Goal: Transaction & Acquisition: Purchase product/service

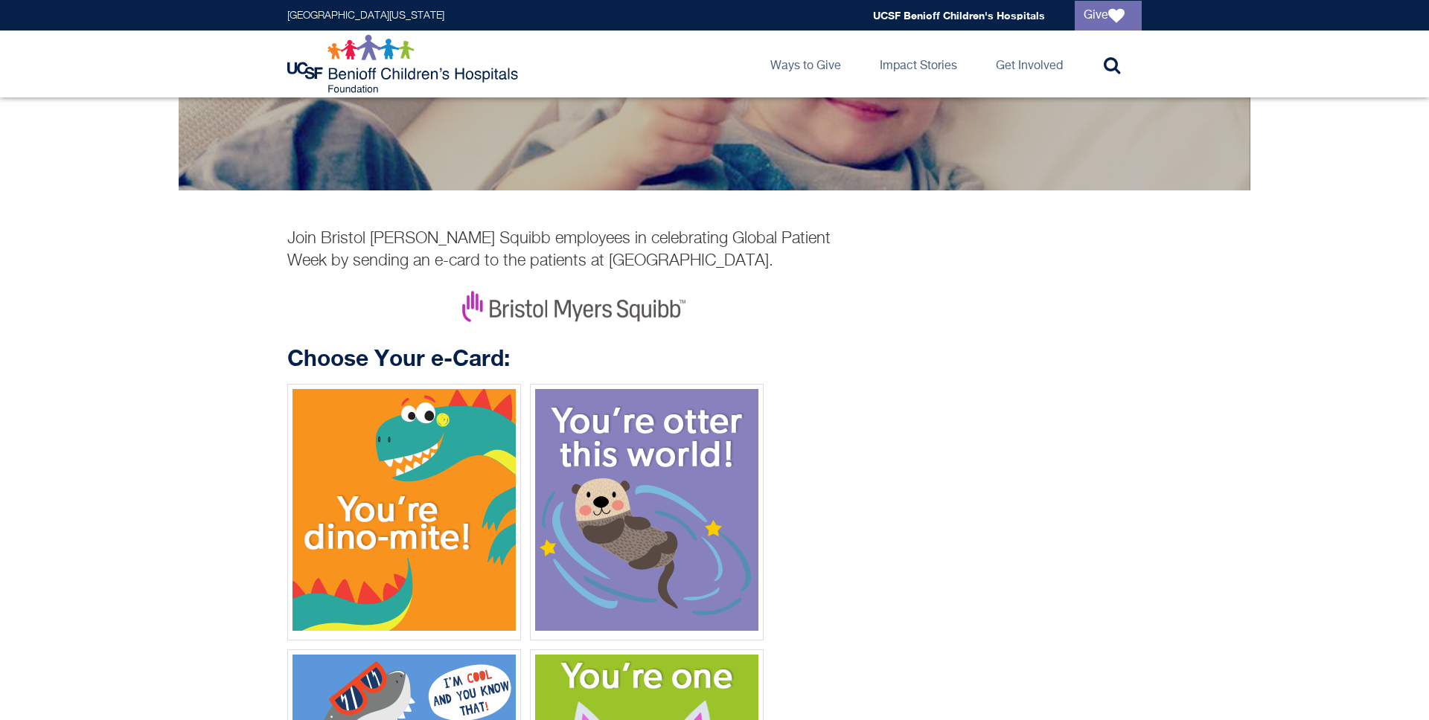
scroll to position [520, 0]
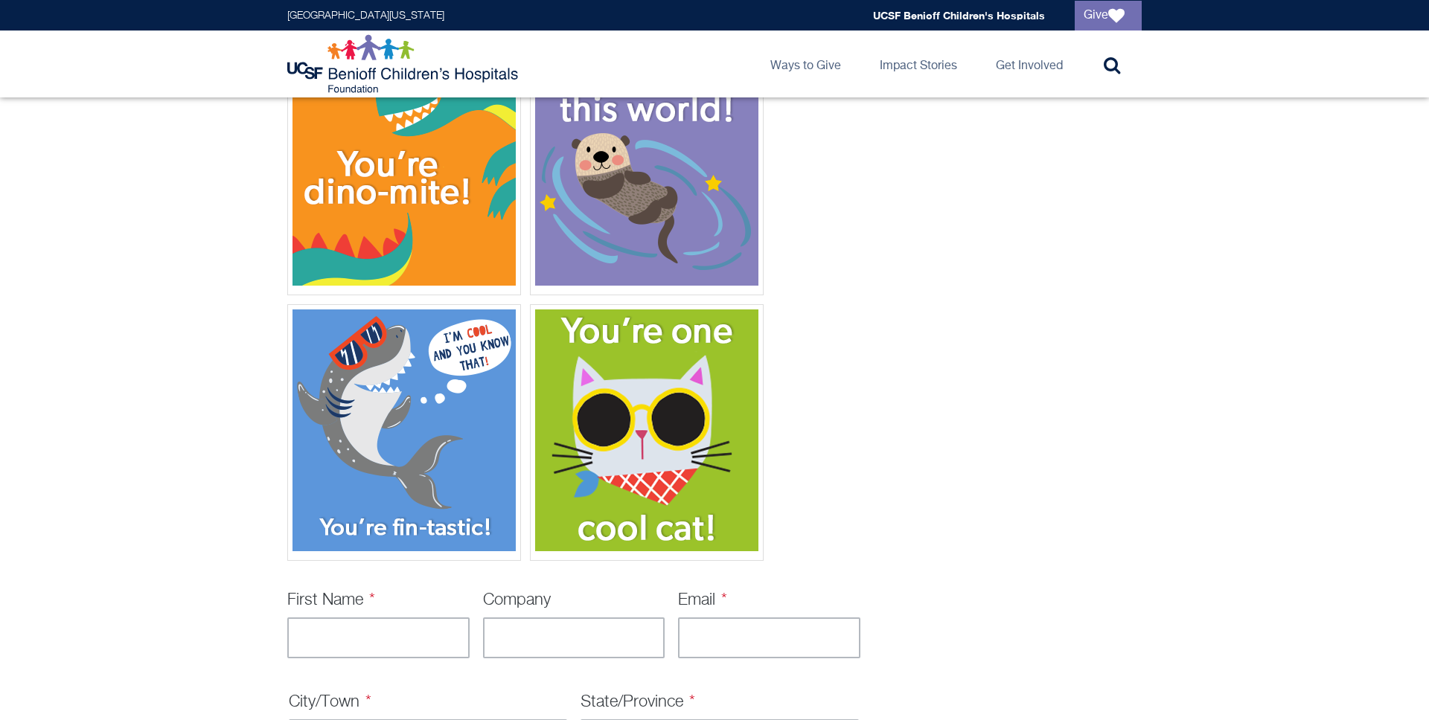
click at [218, 306] on main "**********" at bounding box center [714, 404] width 1429 height 1654
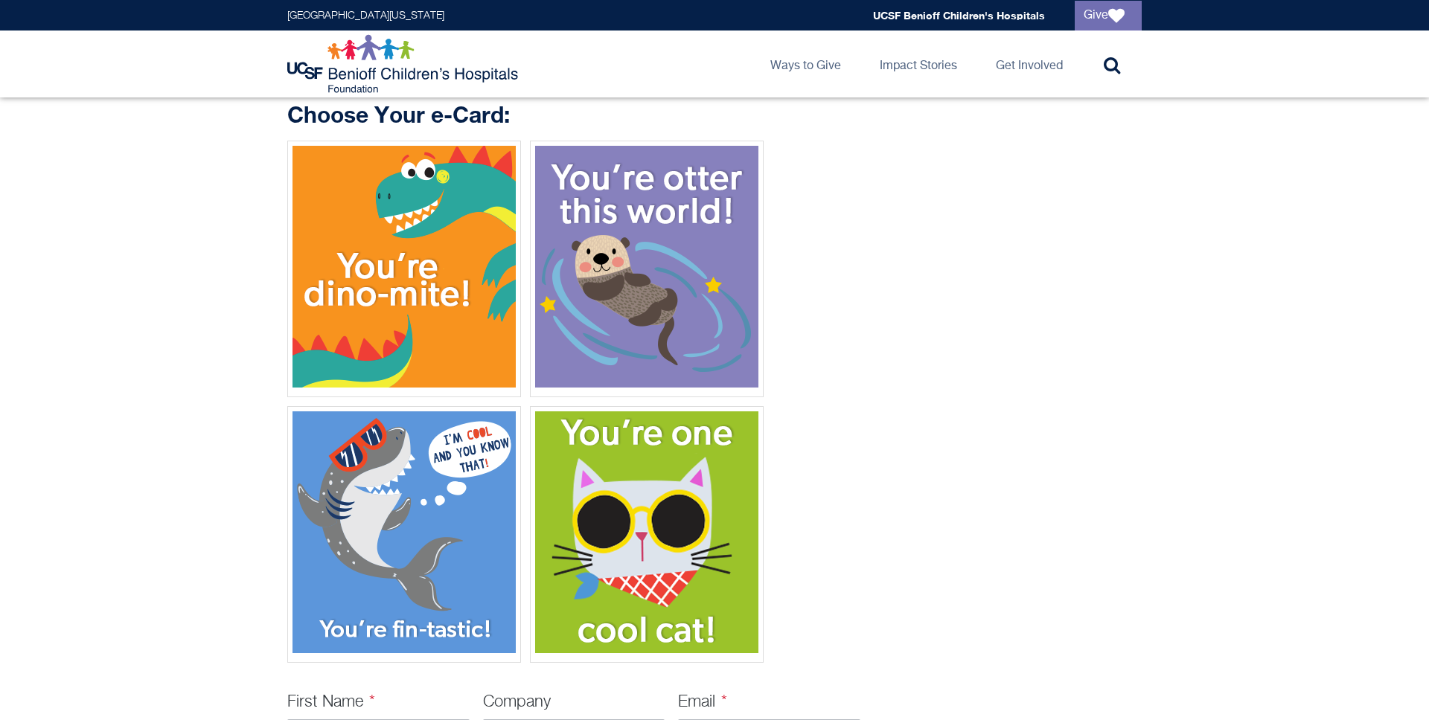
scroll to position [441, 0]
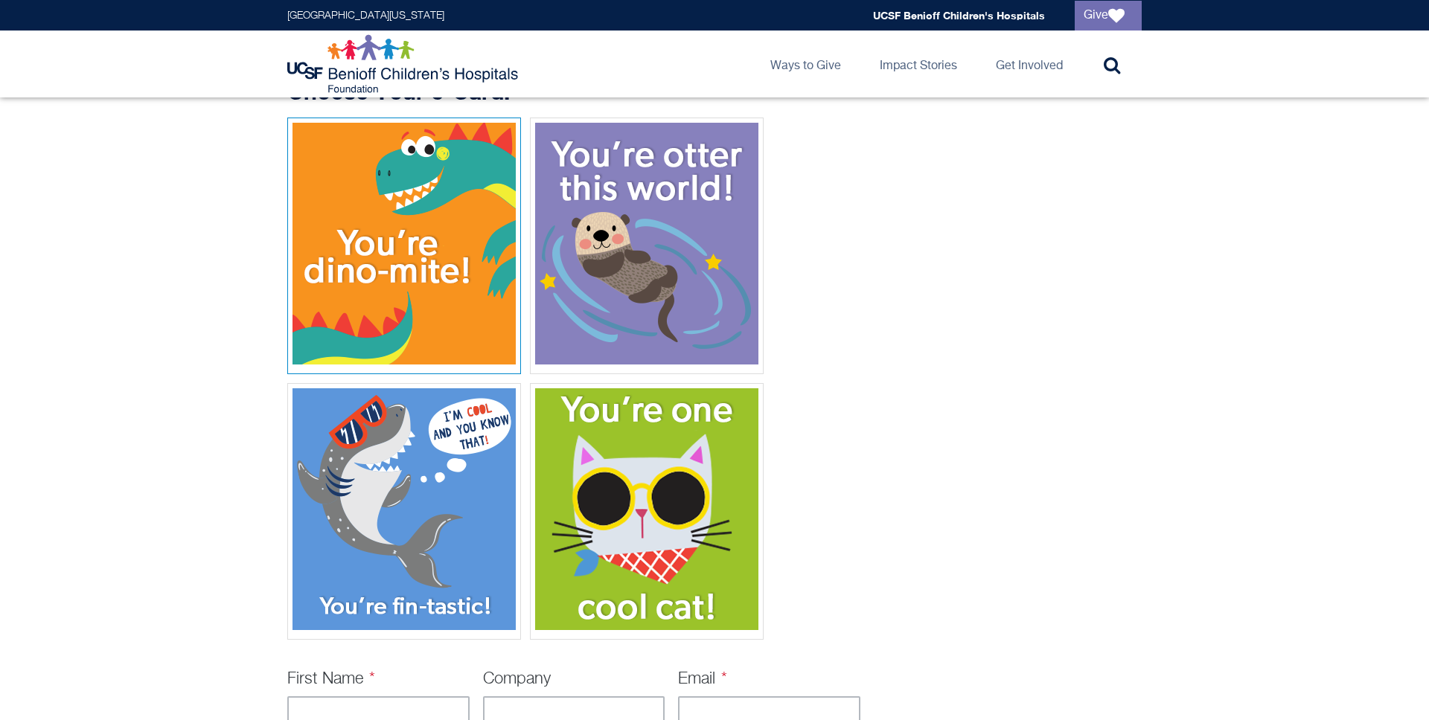
click at [432, 304] on img at bounding box center [403, 244] width 223 height 242
select select "********"
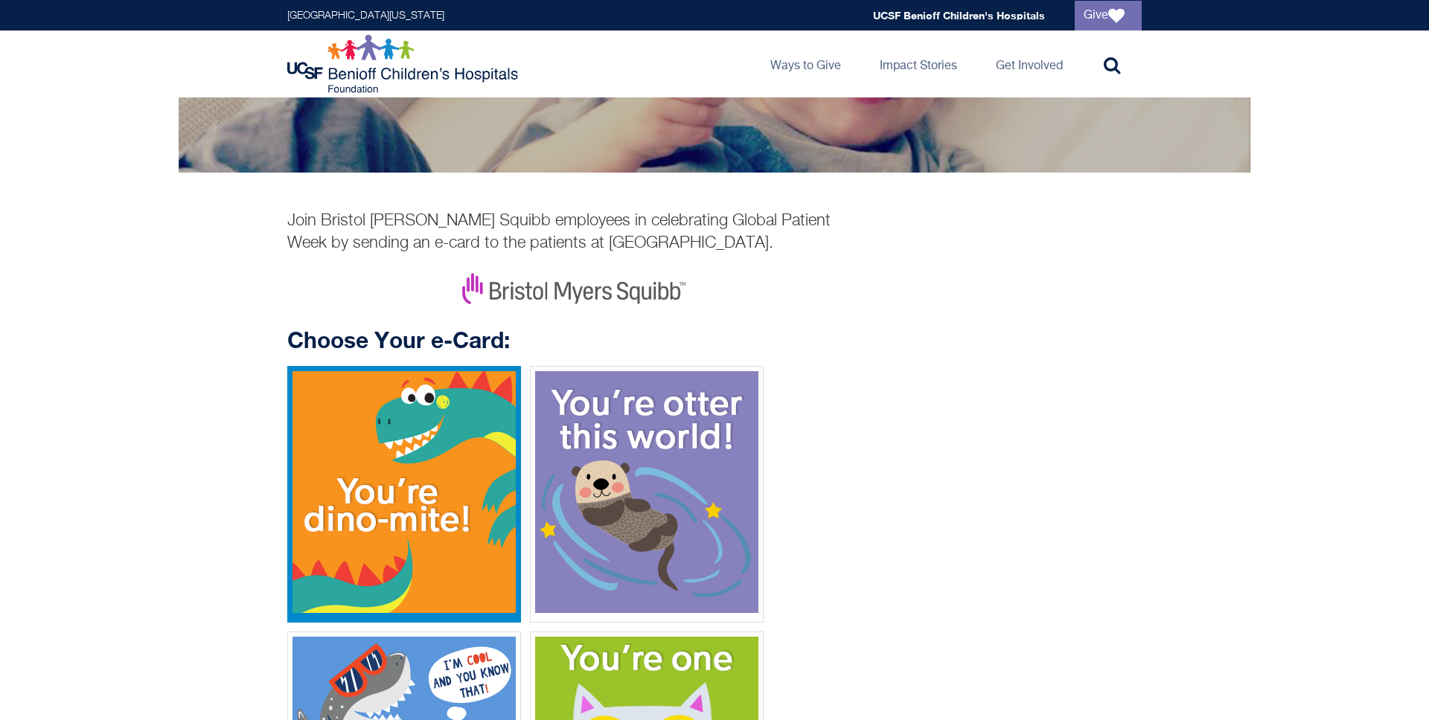
scroll to position [0, 0]
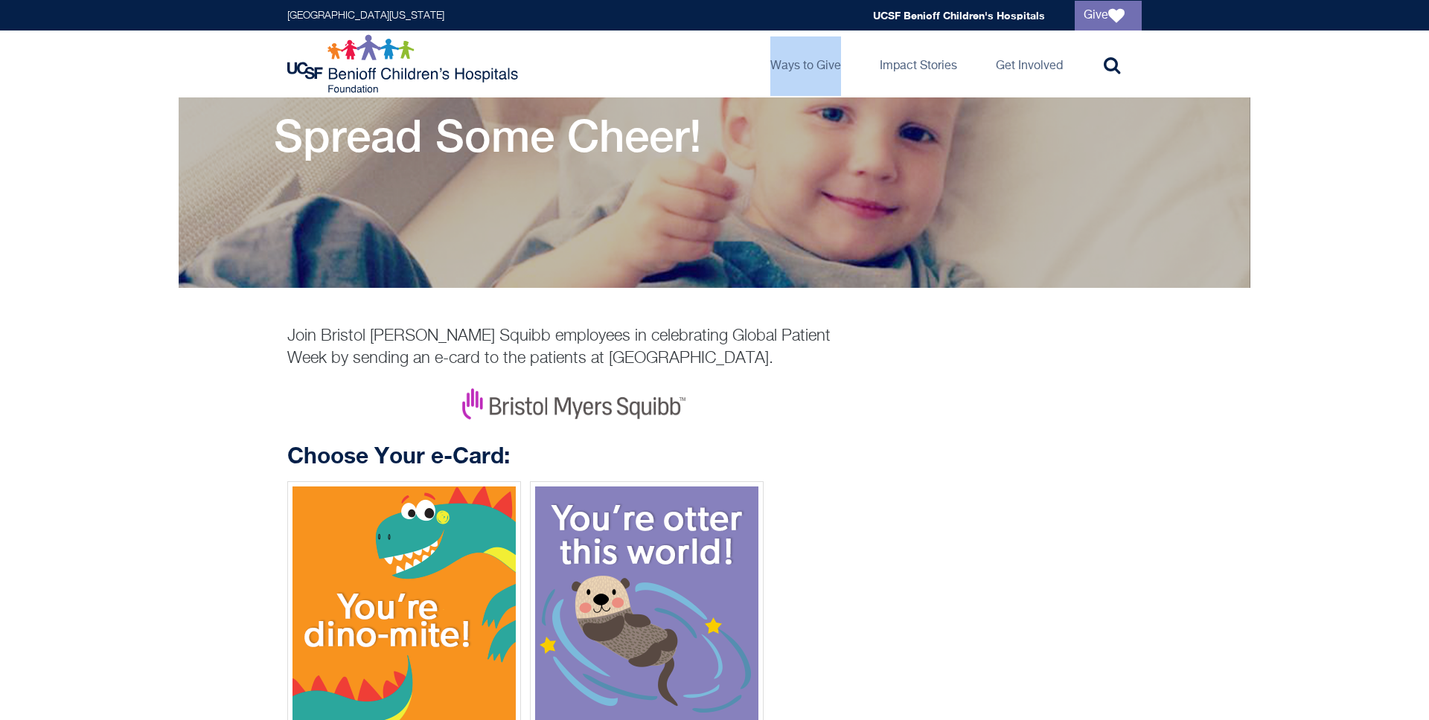
scroll to position [79, 0]
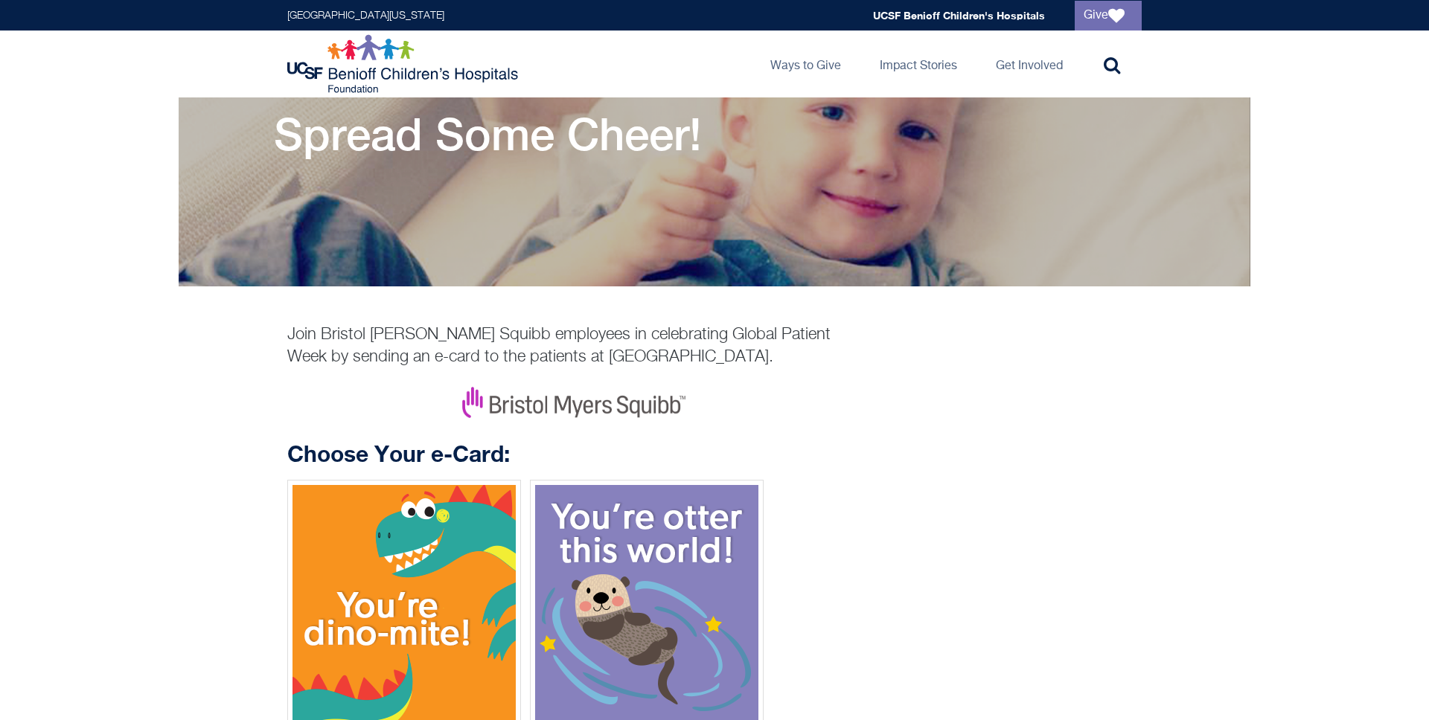
click at [463, 338] on p "Join Bristol [PERSON_NAME] Squibb employees in celebrating Global Patient Week …" at bounding box center [573, 346] width 573 height 45
drag, startPoint x: 342, startPoint y: 334, endPoint x: 828, endPoint y: 364, distance: 487.6
click at [828, 364] on p "Join Bristol [PERSON_NAME] Squibb employees in celebrating Global Patient Week …" at bounding box center [573, 346] width 573 height 45
copy p "ristol Myers Squibb employees in celebrating Global Patient Week by sending an …"
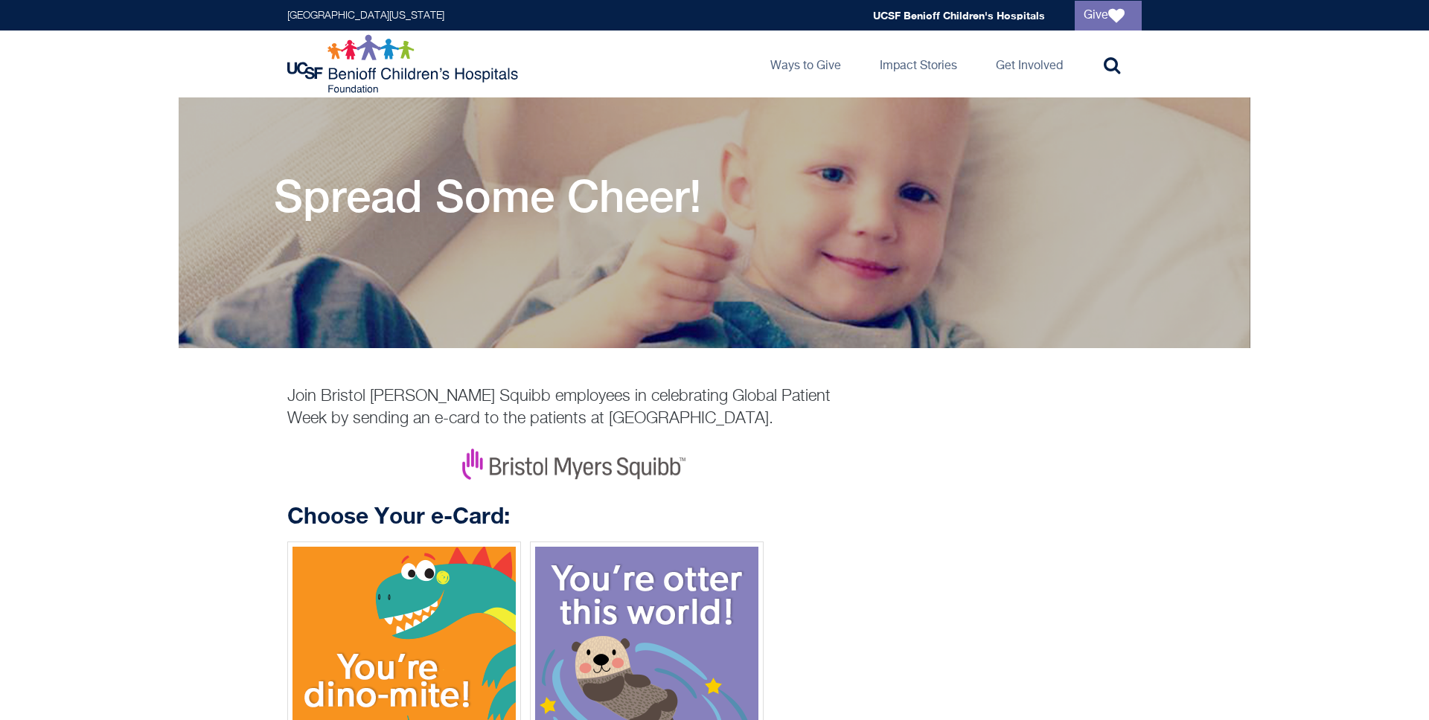
scroll to position [0, 0]
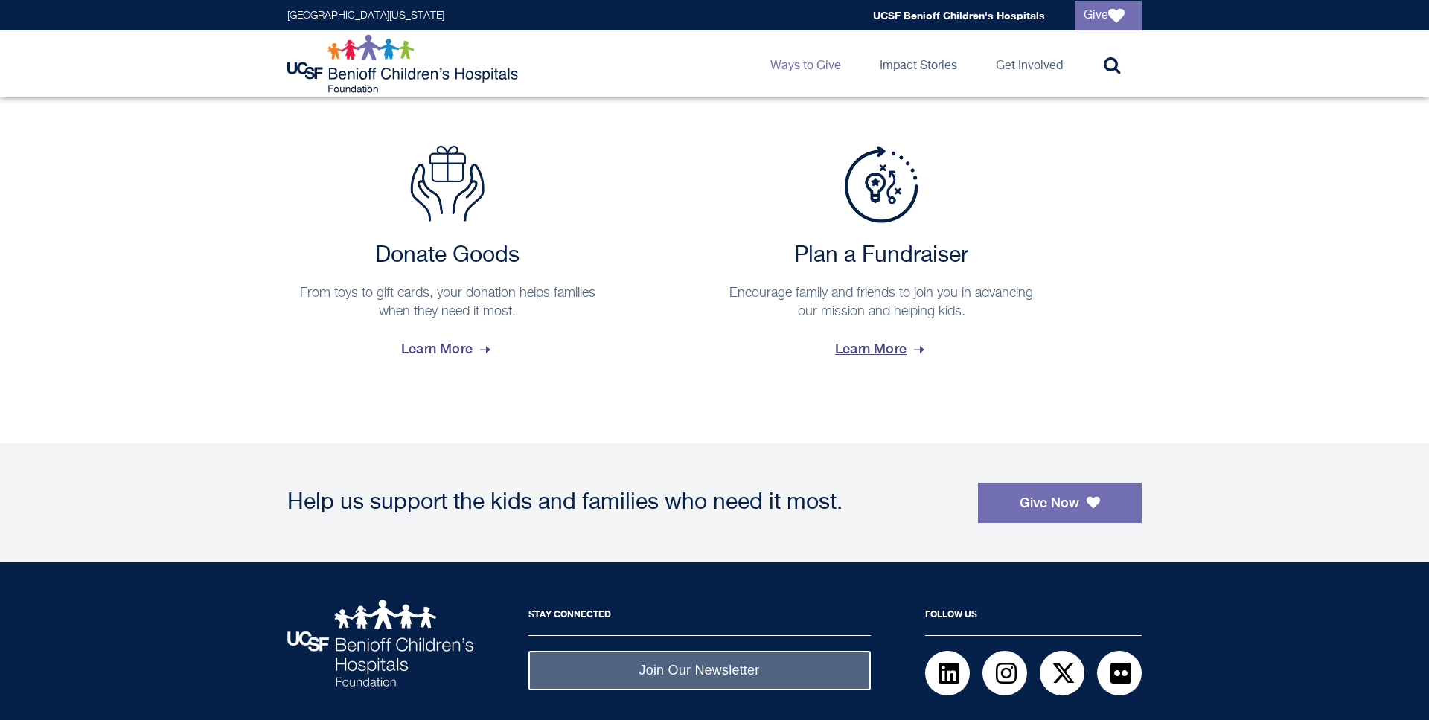
scroll to position [1226, 0]
